Goal: Obtain resource: Download file/media

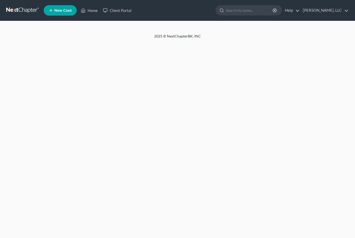
select select "6"
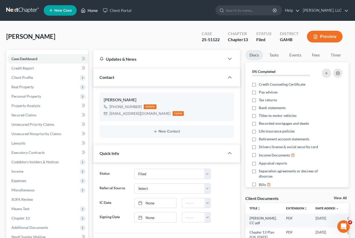
click at [91, 14] on link "Home" at bounding box center [89, 10] width 22 height 9
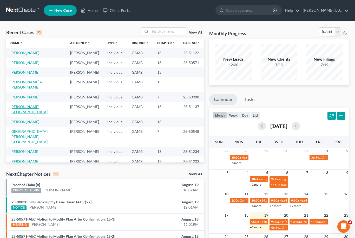
click at [30, 104] on link "[PERSON_NAME][GEOGRAPHIC_DATA]" at bounding box center [28, 109] width 37 height 10
select select "6"
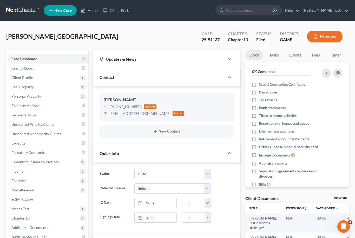
click at [341, 199] on link "View All" at bounding box center [340, 198] width 13 height 4
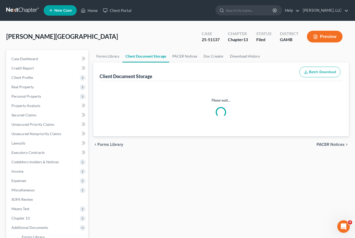
select select "12"
select select "6"
select select "22"
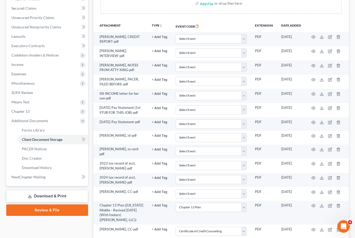
scroll to position [140, 0]
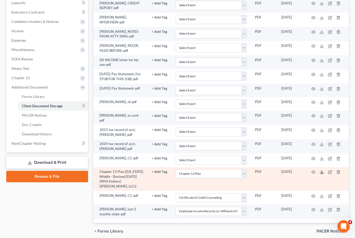
click at [324, 170] on icon at bounding box center [322, 172] width 4 height 4
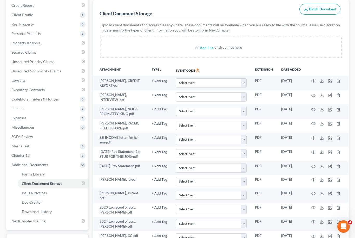
scroll to position [62, 0]
click at [41, 70] on span "Unsecured Nonpriority Claims" at bounding box center [36, 71] width 50 height 4
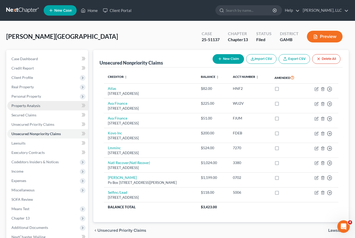
click at [35, 107] on span "Property Analysis" at bounding box center [25, 105] width 29 height 4
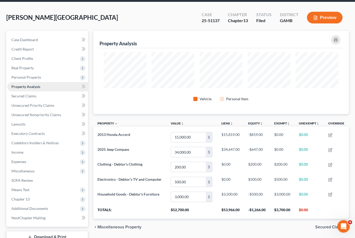
scroll to position [12, 0]
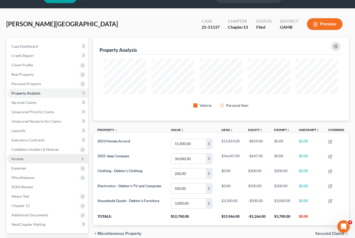
click at [45, 159] on span "Income" at bounding box center [47, 158] width 81 height 9
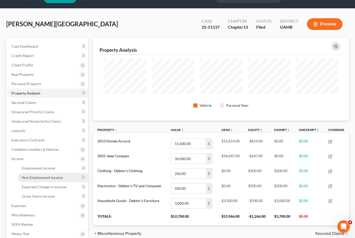
click at [49, 177] on span "Non Employment Income" at bounding box center [42, 177] width 41 height 4
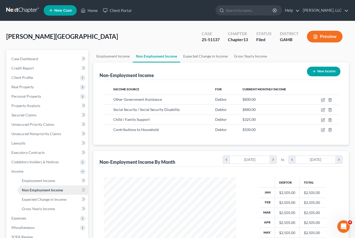
scroll to position [93, 143]
click at [39, 54] on link "Case Dashboard" at bounding box center [47, 58] width 81 height 9
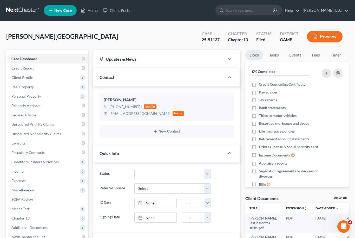
click at [343, 198] on link "View All" at bounding box center [340, 198] width 13 height 4
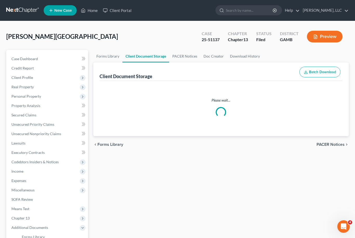
select select "12"
select select "6"
select select "22"
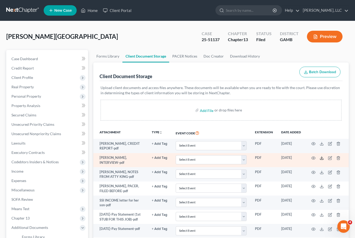
click at [321, 157] on icon at bounding box center [322, 158] width 4 height 4
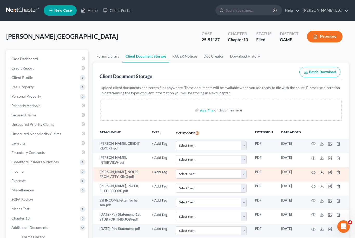
click at [320, 172] on icon at bounding box center [322, 172] width 4 height 4
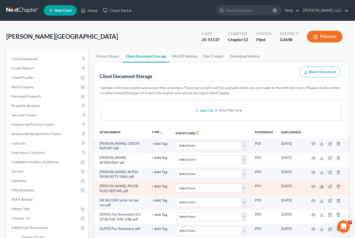
click at [320, 185] on icon at bounding box center [322, 186] width 4 height 4
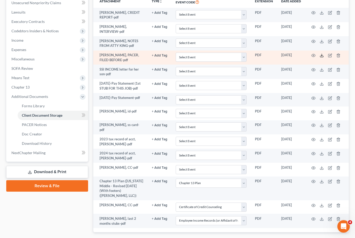
scroll to position [140, 0]
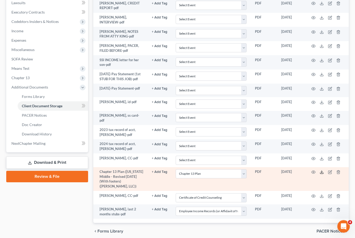
click at [324, 173] on icon at bounding box center [321, 173] width 3 height 1
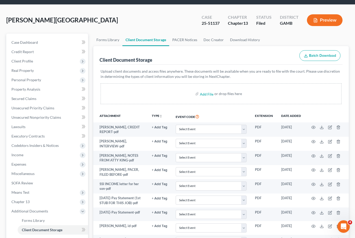
scroll to position [0, 0]
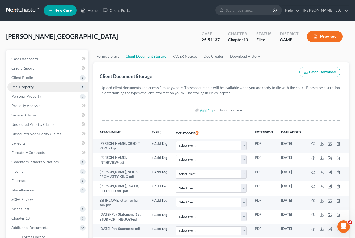
click at [53, 83] on span "Real Property" at bounding box center [47, 86] width 81 height 9
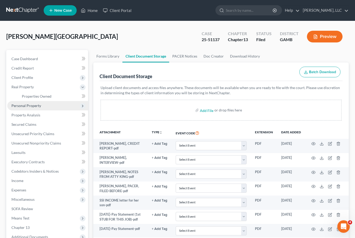
click at [46, 105] on span "Personal Property" at bounding box center [47, 105] width 81 height 9
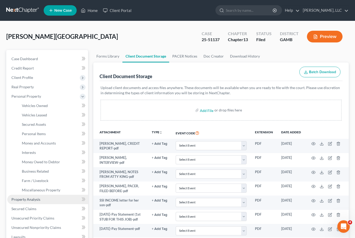
click at [39, 200] on span "Property Analysis" at bounding box center [25, 199] width 29 height 4
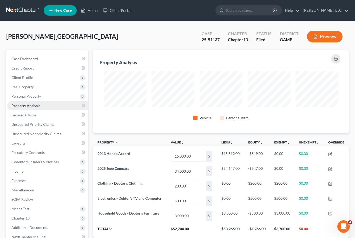
scroll to position [83, 256]
click at [43, 119] on link "Secured Claims" at bounding box center [47, 114] width 81 height 9
